Goal: Information Seeking & Learning: Learn about a topic

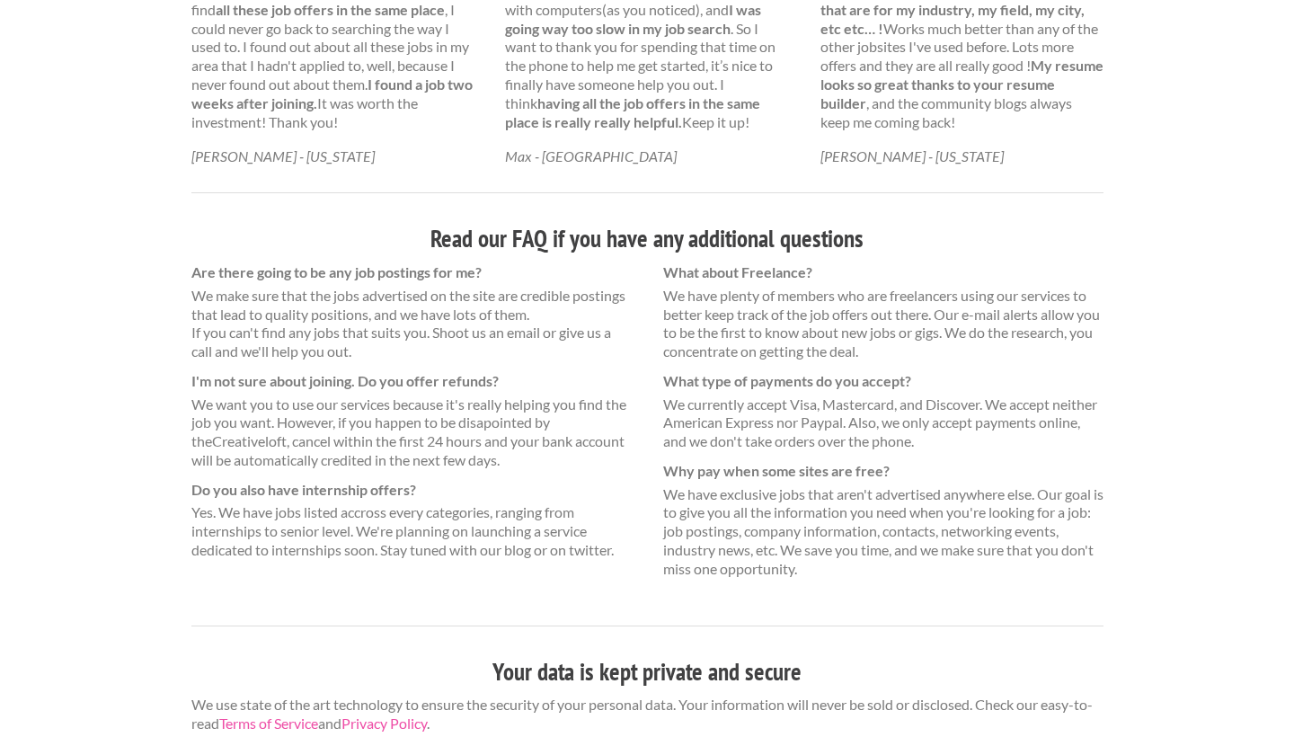
scroll to position [1101, 0]
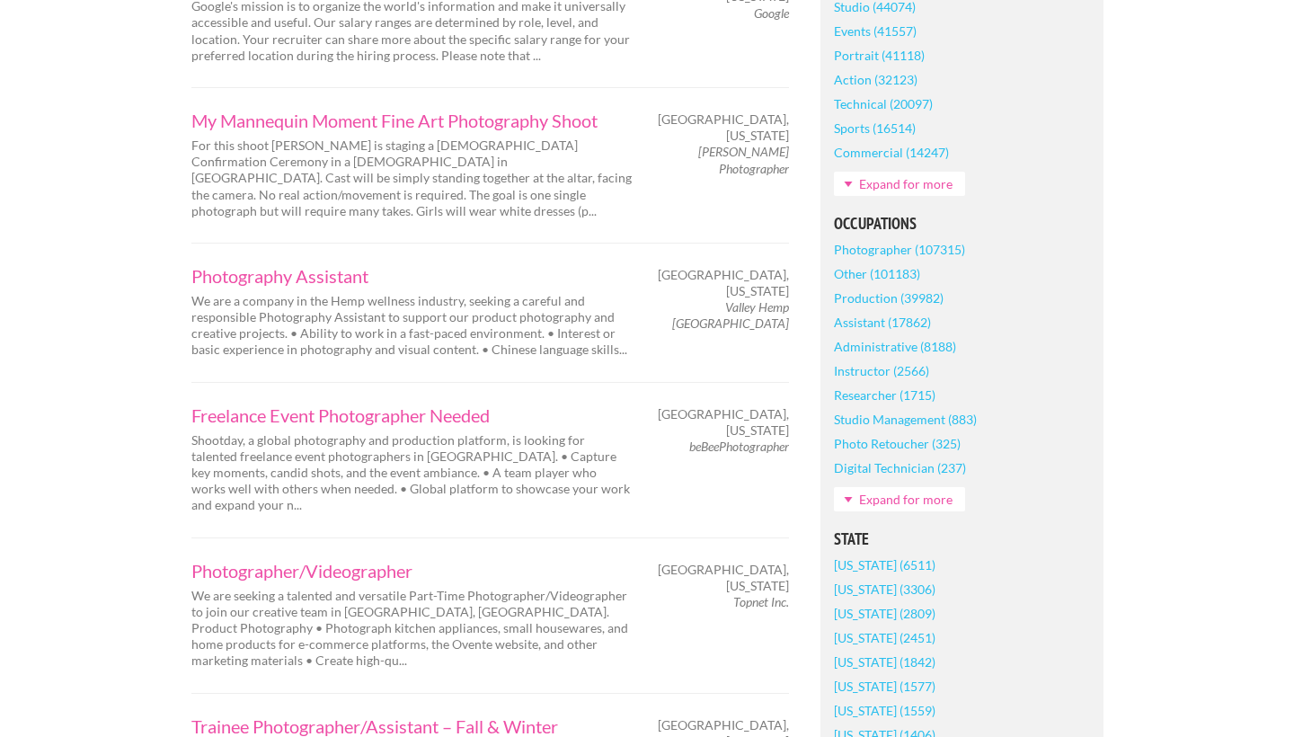
scroll to position [719, 0]
click at [307, 265] on link "Photography Assistant" at bounding box center [411, 274] width 440 height 18
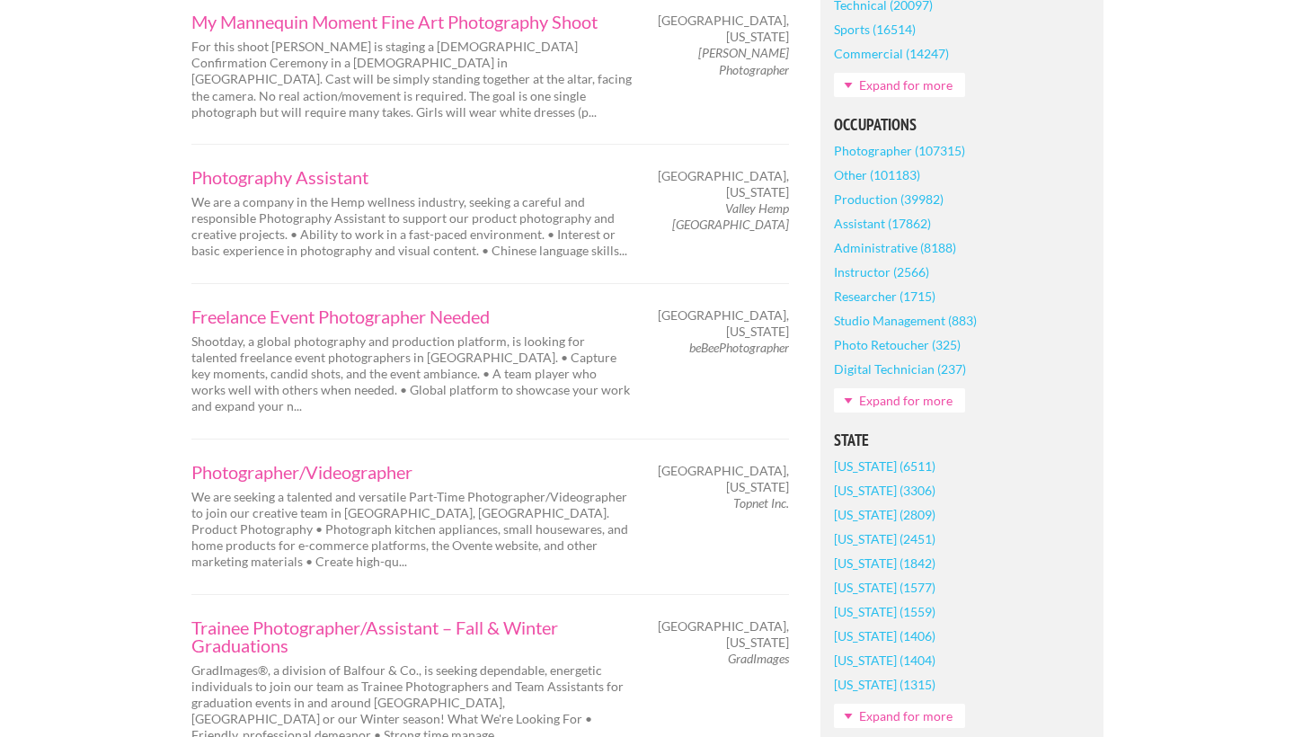
scroll to position [814, 0]
click at [473, 309] on link "Freelance Event Photographer Needed" at bounding box center [411, 318] width 440 height 18
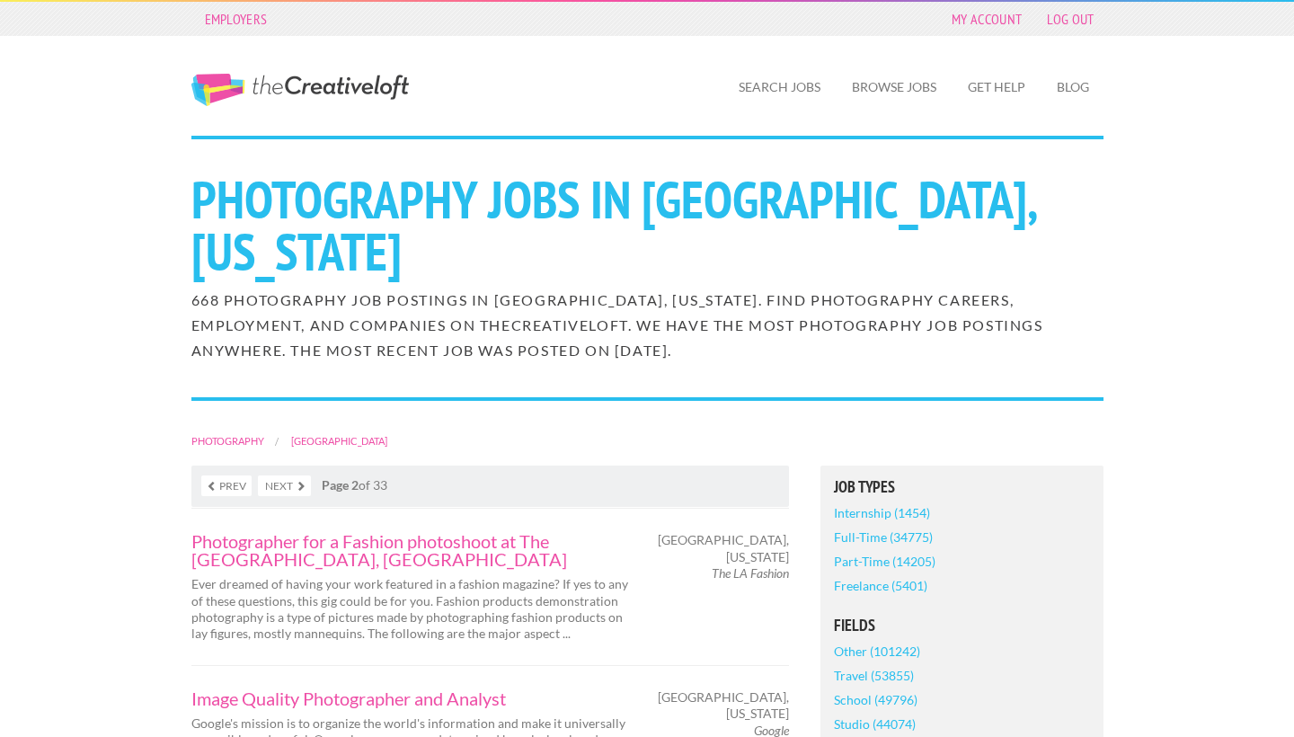
scroll to position [0, 0]
click at [1062, 21] on link "Log Out" at bounding box center [1070, 18] width 65 height 25
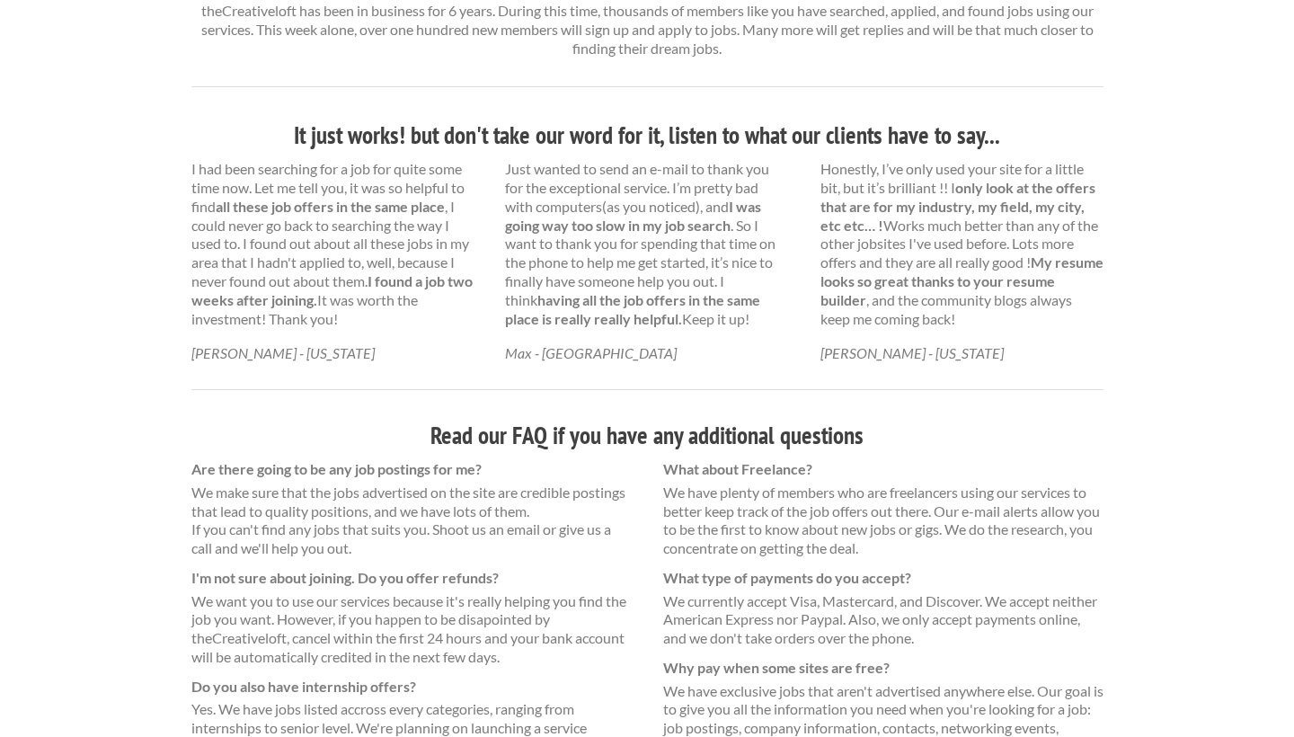
scroll to position [692, 0]
